Goal: Complete application form

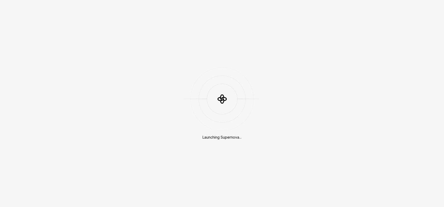
click at [220, 107] on div at bounding box center [221, 98] width 63 height 63
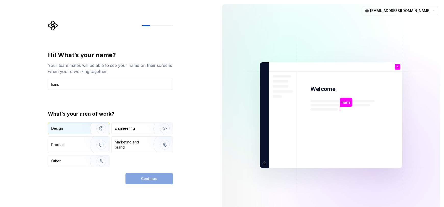
type input "hans"
click at [86, 127] on img "button" at bounding box center [98, 128] width 33 height 34
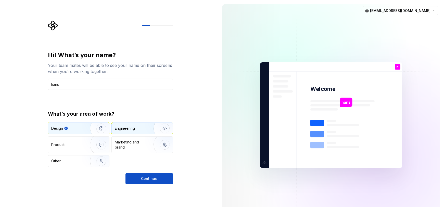
click at [128, 129] on div "Engineering" at bounding box center [125, 128] width 20 height 5
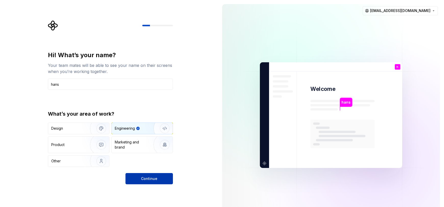
click at [144, 180] on span "Continue" at bounding box center [149, 178] width 16 height 5
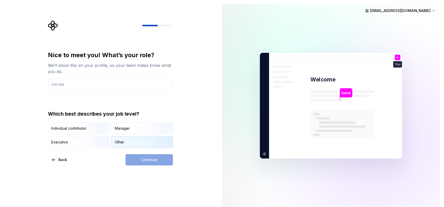
click at [123, 142] on div "Other" at bounding box center [119, 141] width 9 height 5
click at [154, 163] on div "Continue" at bounding box center [148, 159] width 47 height 11
click at [154, 160] on div "Continue" at bounding box center [148, 159] width 47 height 11
click at [123, 84] on input "text" at bounding box center [110, 83] width 125 height 11
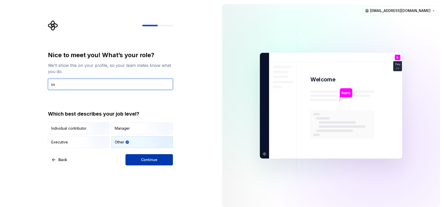
type input "so"
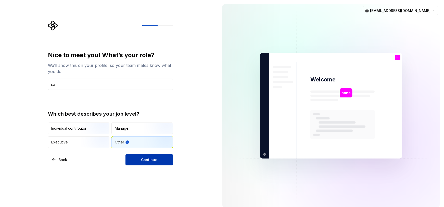
click at [139, 160] on button "Continue" at bounding box center [148, 159] width 47 height 11
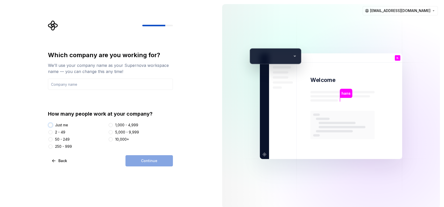
click at [50, 125] on button "Just me" at bounding box center [50, 125] width 4 height 4
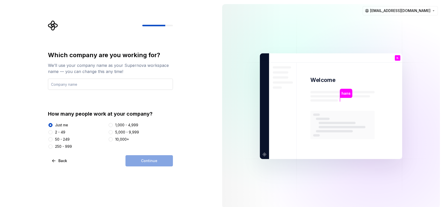
click at [121, 89] on input "text" at bounding box center [110, 83] width 125 height 11
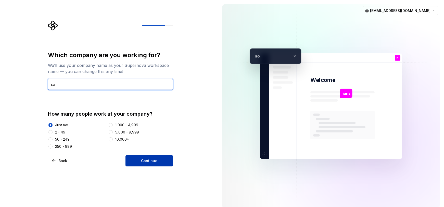
type input "so"
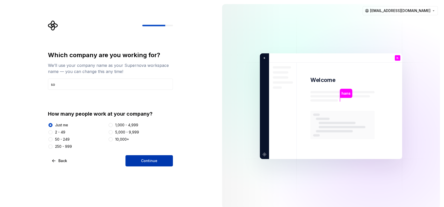
click at [156, 161] on span "Continue" at bounding box center [149, 160] width 16 height 5
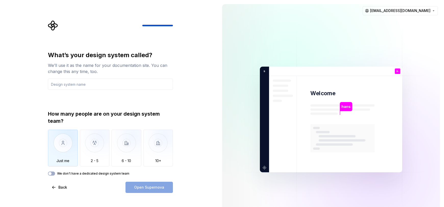
click at [64, 142] on img "button" at bounding box center [63, 146] width 30 height 34
click at [94, 84] on input "text" at bounding box center [110, 83] width 125 height 11
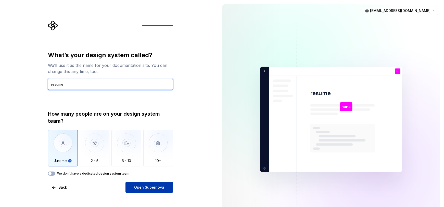
type input "resume"
click at [150, 188] on span "Open Supernova" at bounding box center [149, 186] width 30 height 5
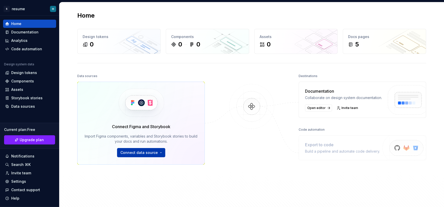
click at [144, 152] on html "S resume H Home Documentation Analytics Code automation Design system data Desi…" at bounding box center [222, 103] width 444 height 207
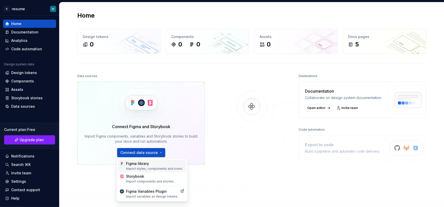
click at [148, 164] on div "Figma library Import styles, components and icons." at bounding box center [155, 166] width 58 height 10
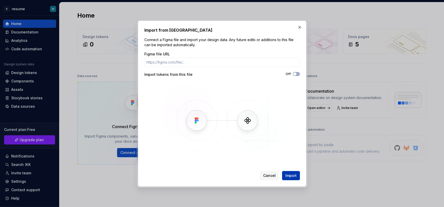
click at [291, 176] on span "Import" at bounding box center [290, 175] width 11 height 5
